Goal: Transaction & Acquisition: Purchase product/service

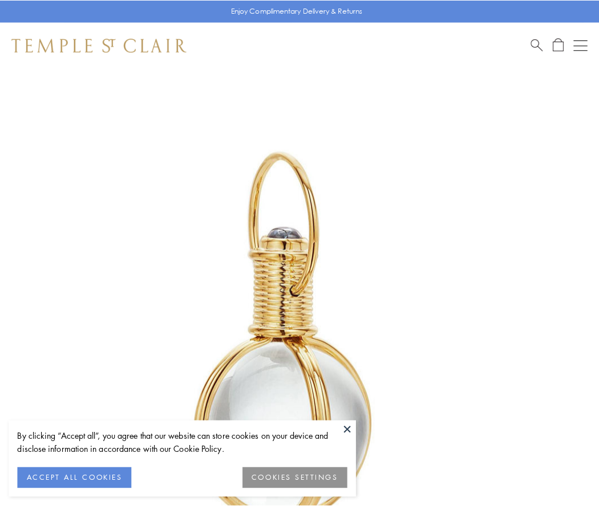
scroll to position [298, 0]
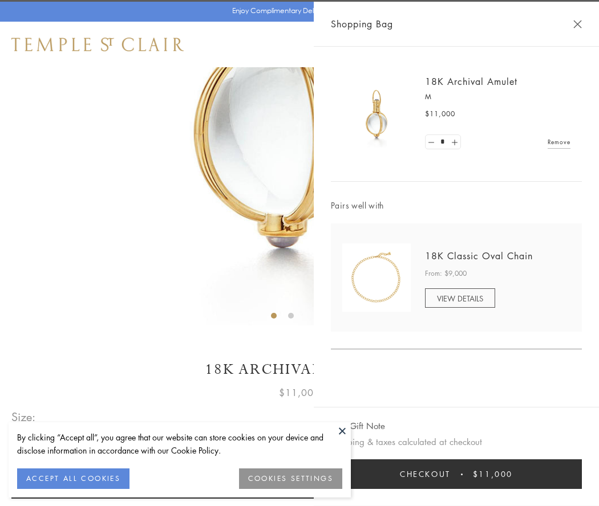
click at [456, 474] on button "Checkout $11,000" at bounding box center [456, 475] width 251 height 30
